Goal: Information Seeking & Learning: Understand process/instructions

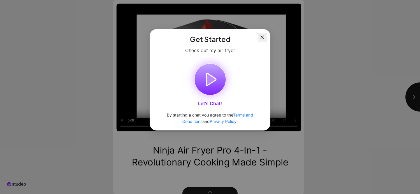
click at [266, 40] on button "Close" at bounding box center [262, 37] width 9 height 9
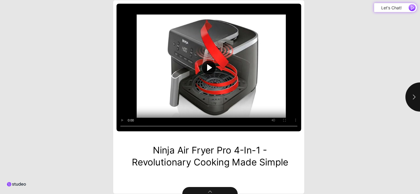
click at [266, 40] on button "Play video" at bounding box center [209, 68] width 185 height 128
click at [416, 106] on button "button" at bounding box center [420, 97] width 29 height 29
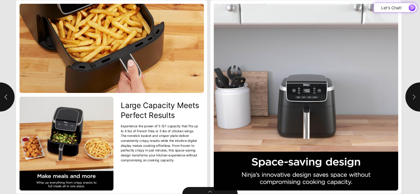
click at [414, 95] on icon "button" at bounding box center [414, 97] width 6 height 6
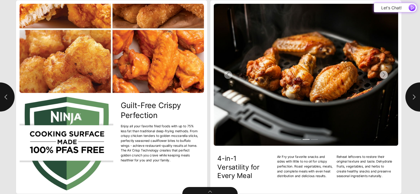
click at [361, 100] on button "Next Slide" at bounding box center [352, 75] width 92 height 142
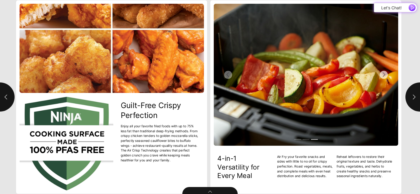
click at [361, 100] on button "Next Slide" at bounding box center [352, 75] width 92 height 142
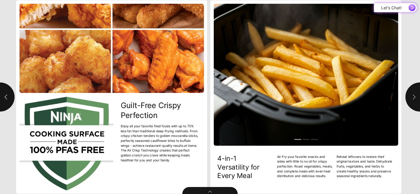
click at [412, 96] on icon "button" at bounding box center [414, 97] width 6 height 6
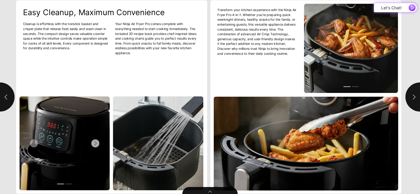
click at [102, 124] on button "Next Slide" at bounding box center [86, 144] width 45 height 94
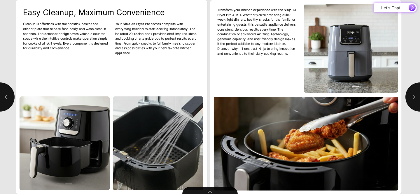
click at [409, 88] on button "button" at bounding box center [420, 97] width 29 height 29
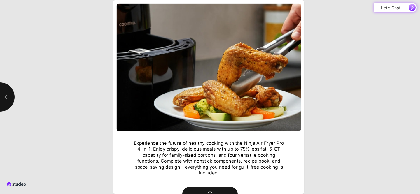
click at [6, 95] on icon "button" at bounding box center [6, 97] width 3 height 5
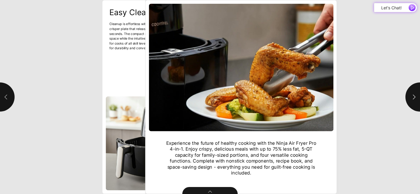
click at [6, 95] on icon "button" at bounding box center [6, 97] width 3 height 5
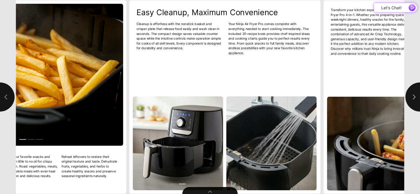
click at [6, 95] on icon "button" at bounding box center [6, 97] width 3 height 5
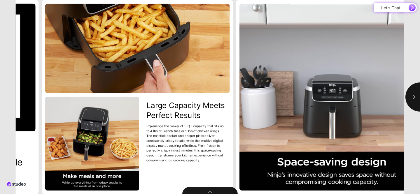
click at [6, 0] on html "Ninja Air Fryer Pro 4-in-1 - Revolutionary Cooking Made Simple .st1{fill:#212b3…" at bounding box center [210, 0] width 420 height 0
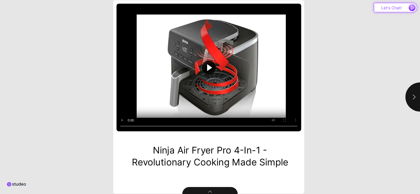
click at [411, 8] on icon "button" at bounding box center [412, 7] width 7 height 7
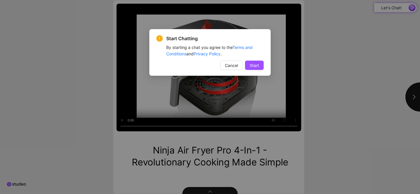
click at [245, 66] on button "Start" at bounding box center [254, 65] width 19 height 9
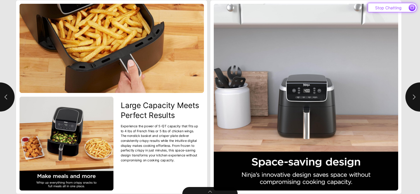
click at [412, 9] on span "button" at bounding box center [412, 7] width 7 height 7
click at [412, 98] on icon "button" at bounding box center [414, 97] width 6 height 6
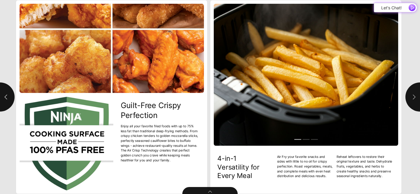
click at [412, 98] on icon "button" at bounding box center [414, 97] width 6 height 6
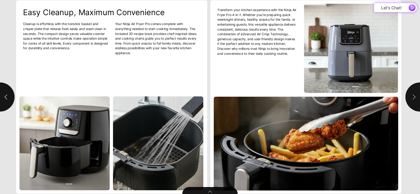
click at [412, 98] on icon "button" at bounding box center [414, 97] width 6 height 6
type input "*"
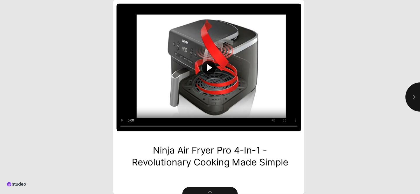
click at [410, 92] on button "button" at bounding box center [420, 97] width 29 height 29
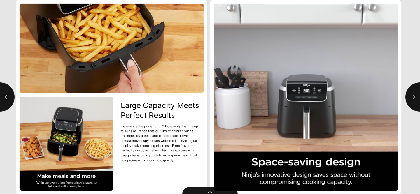
click at [410, 92] on button "button" at bounding box center [420, 97] width 29 height 29
type input "***"
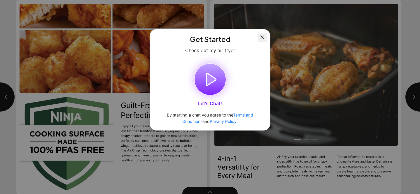
click at [259, 39] on span "Close" at bounding box center [262, 37] width 9 height 5
